Goal: Navigation & Orientation: Find specific page/section

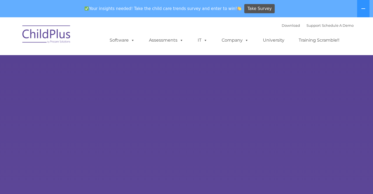
select select "MEDIUM"
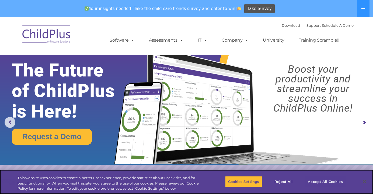
click at [323, 181] on button "Accept All Cookies" at bounding box center [325, 181] width 41 height 11
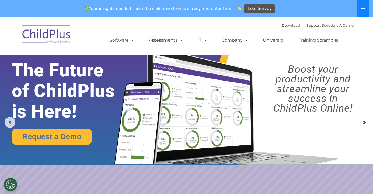
click at [360, 9] on button at bounding box center [364, 8] width 12 height 17
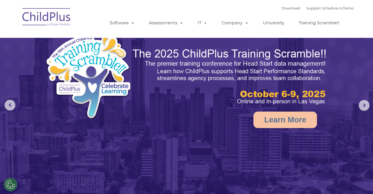
select select "MEDIUM"
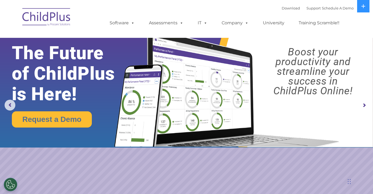
click at [366, 106] on rs-arrow at bounding box center [364, 105] width 11 height 11
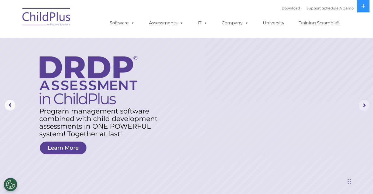
click at [367, 105] on rs-arrow at bounding box center [364, 105] width 11 height 11
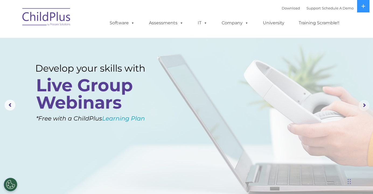
click at [367, 105] on rs-arrow at bounding box center [364, 105] width 11 height 11
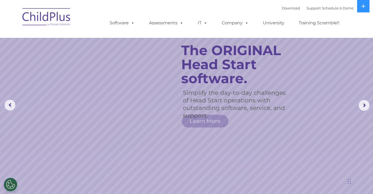
click at [111, 183] on rs-slide "Simplify the day-to-day challenges of Head Start operations with outstanding so…" at bounding box center [186, 105] width 373 height 210
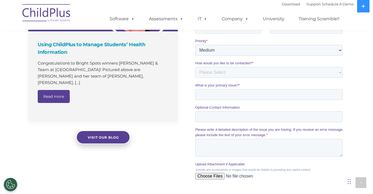
scroll to position [419, 0]
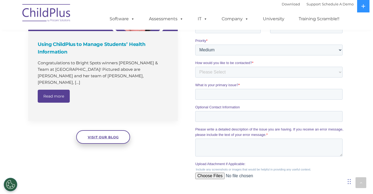
click at [109, 135] on span "Visit our blog" at bounding box center [103, 137] width 31 height 4
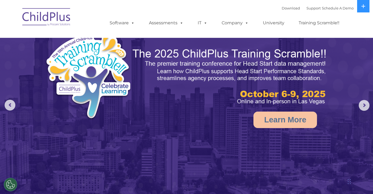
select select "MEDIUM"
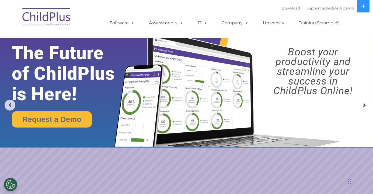
click at [36, 18] on img at bounding box center [47, 17] width 54 height 27
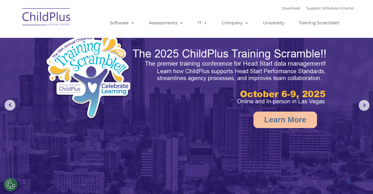
select select "MEDIUM"
click at [231, 10] on div "Download Support | Schedule A Demo  MENU MENU Software ChildPlus: The original…" at bounding box center [226, 19] width 255 height 30
select select "MEDIUM"
click at [350, 183] on div "Chat Widget" at bounding box center [359, 181] width 27 height 26
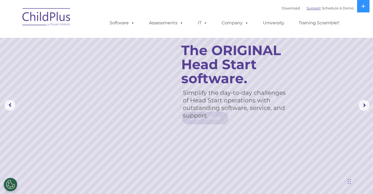
click at [307, 8] on link "Support" at bounding box center [314, 8] width 14 height 4
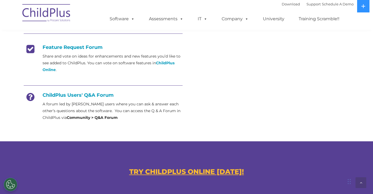
scroll to position [216, 0]
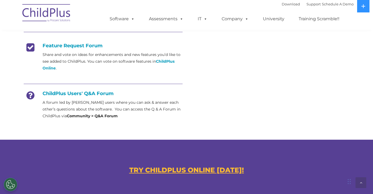
click at [102, 116] on strong "Community > Q&A Forum" at bounding box center [92, 115] width 51 height 5
click at [77, 114] on strong "Community > Q&A Forum" at bounding box center [92, 115] width 51 height 5
click at [177, 170] on u "TRY CHILDPLUS ONLINE [DATE]!" at bounding box center [186, 170] width 115 height 8
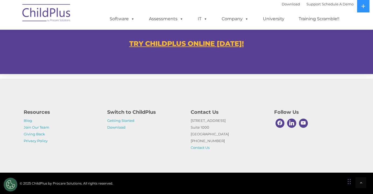
scroll to position [345, 0]
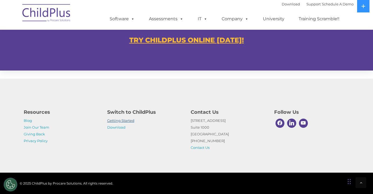
click at [127, 120] on link "Getting Started" at bounding box center [120, 120] width 27 height 4
